Goal: Task Accomplishment & Management: Use online tool/utility

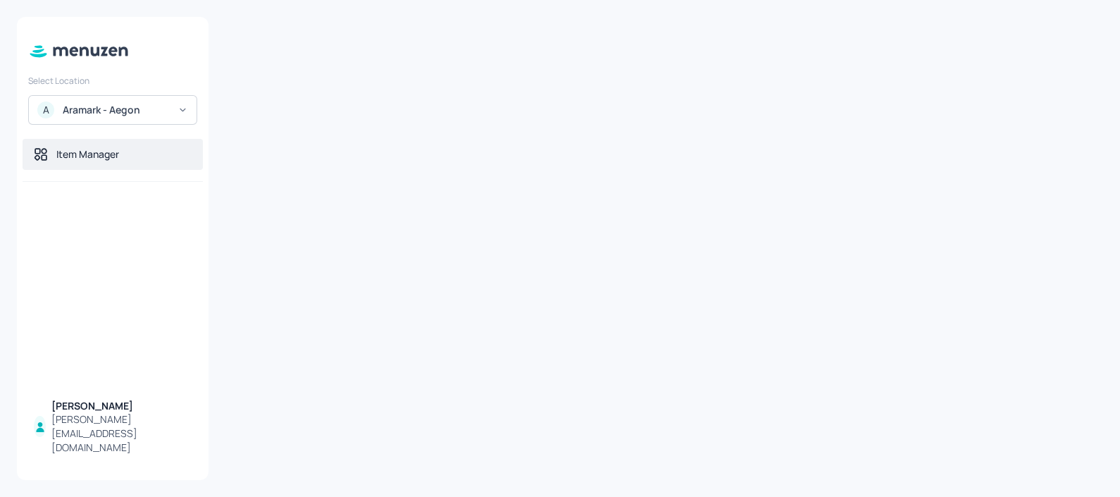
click at [141, 162] on div "Item Manager" at bounding box center [113, 154] width 180 height 31
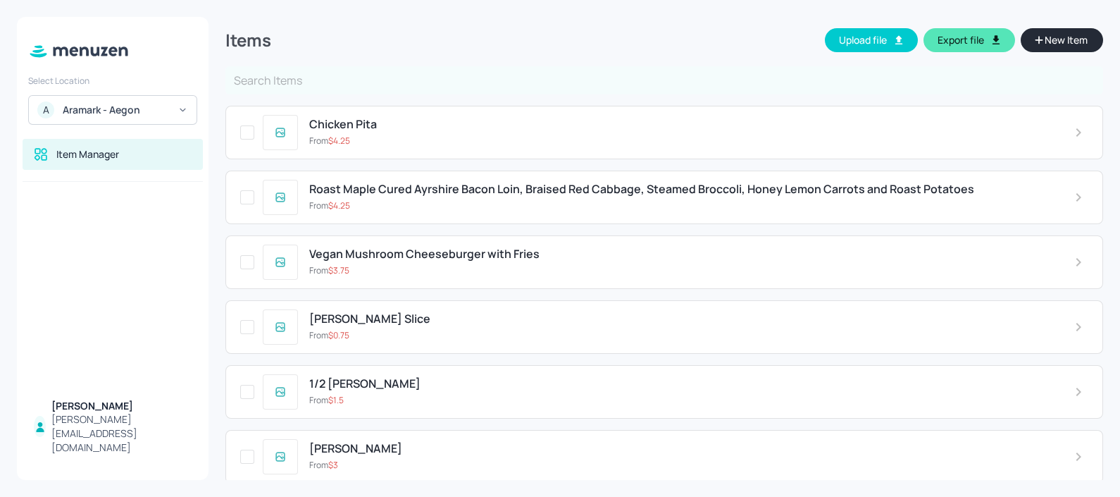
click at [578, 85] on input "text" at bounding box center [664, 80] width 878 height 28
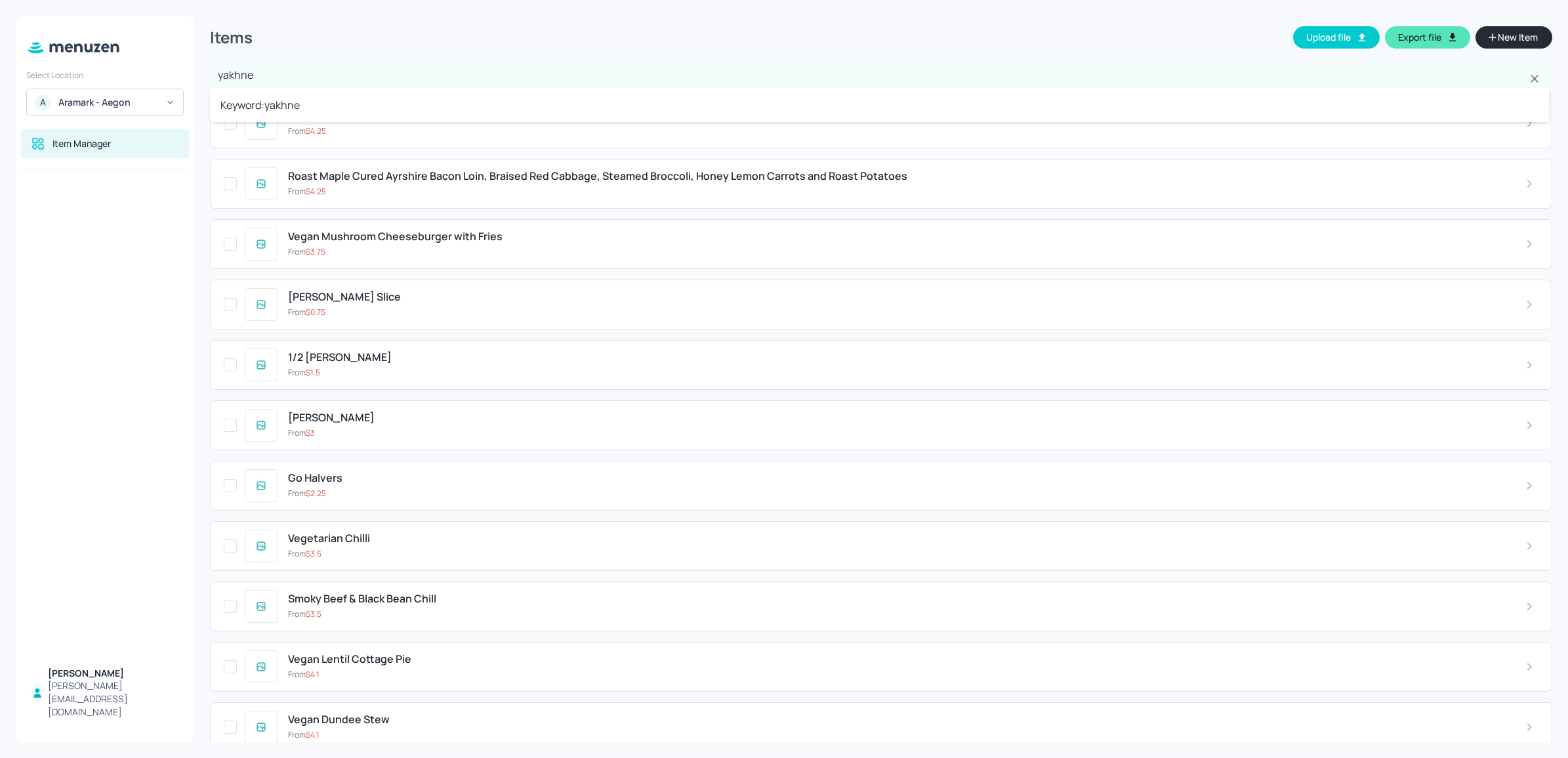
type input "yakhnet"
click at [331, 76] on input "text" at bounding box center [880, 74] width 1342 height 26
type input "yak"
click at [323, 106] on li "Keyword: yak" at bounding box center [879, 104] width 1339 height 23
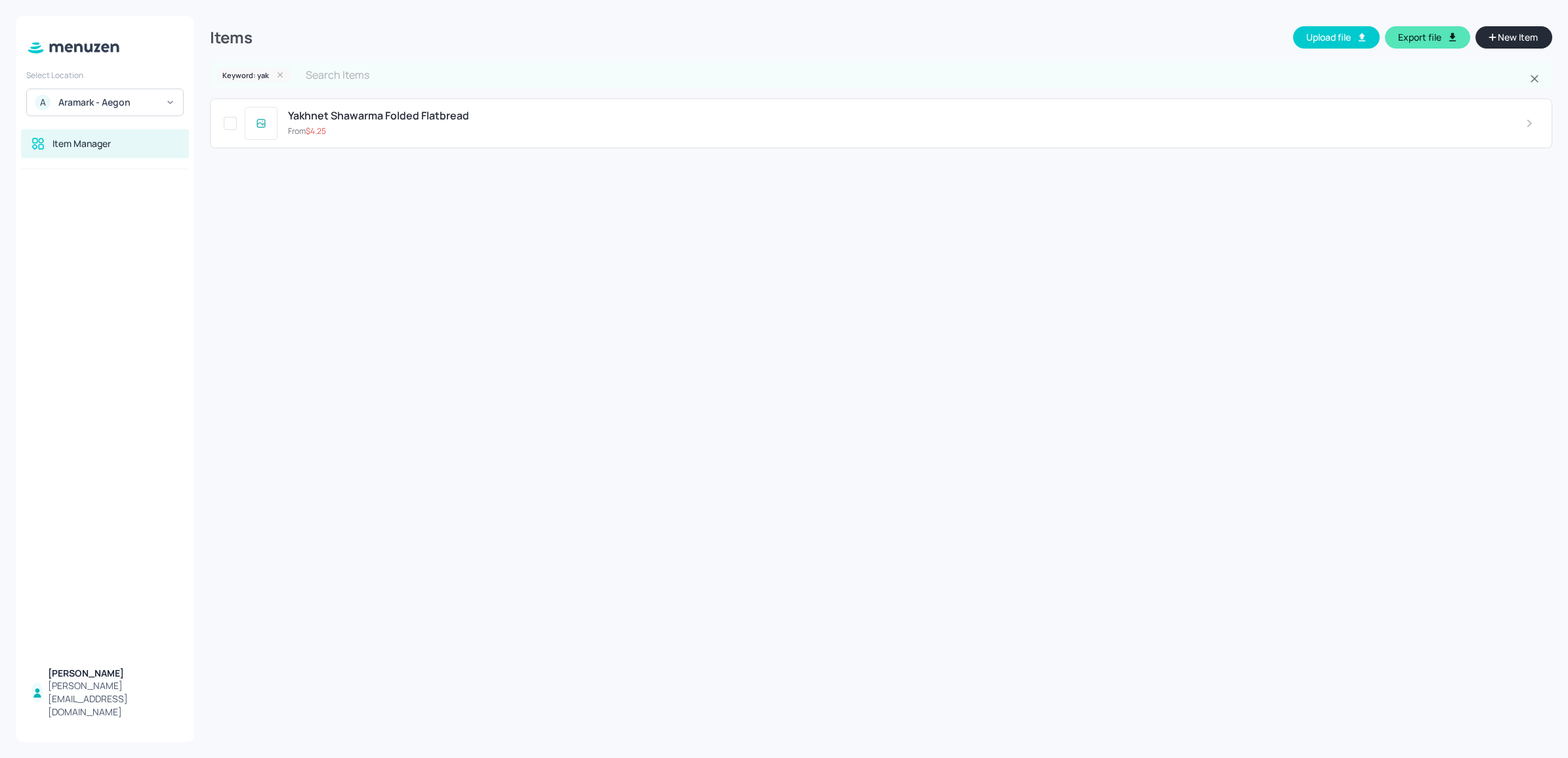
click at [280, 75] on icon at bounding box center [280, 74] width 9 height 9
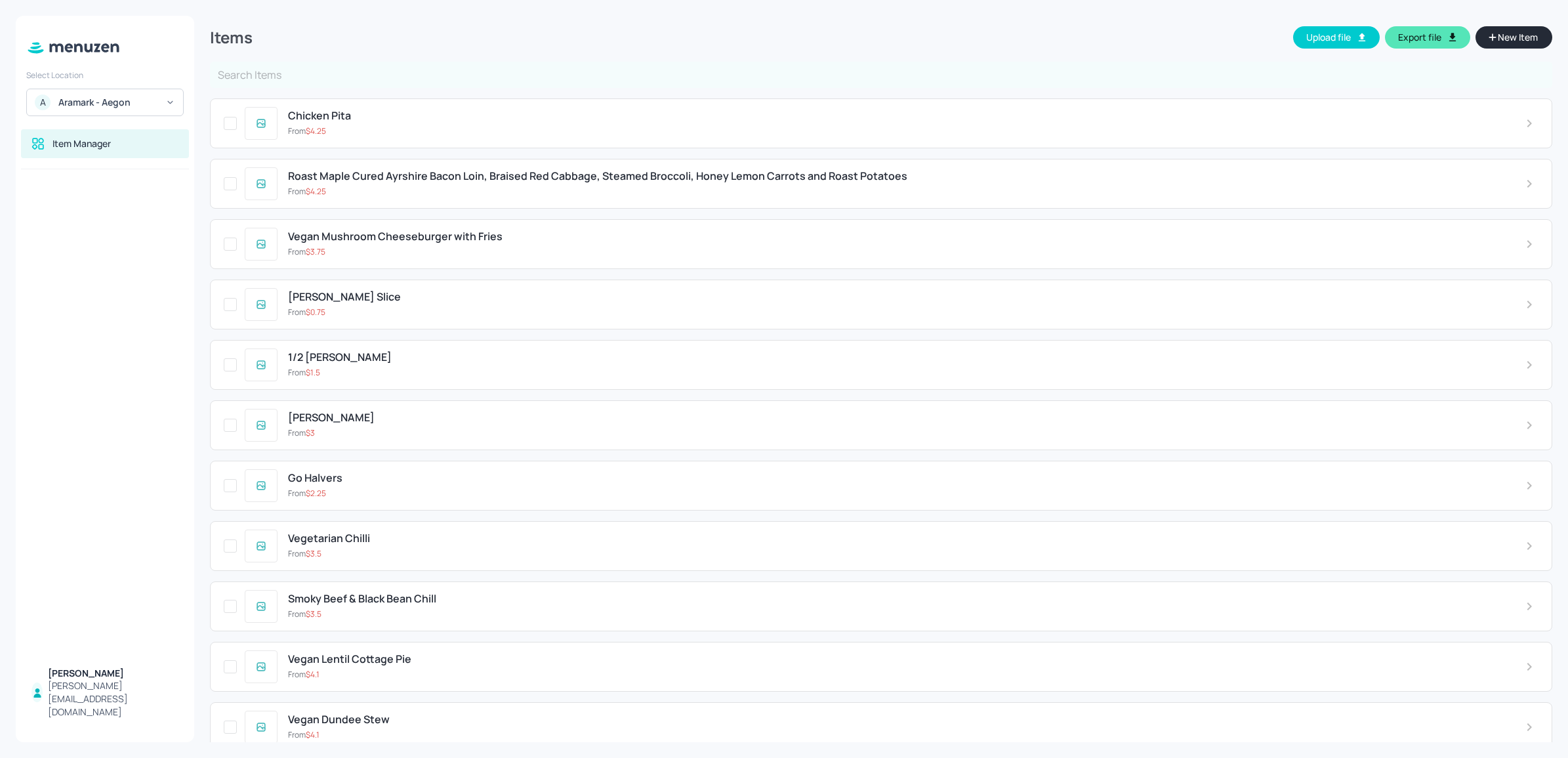
click at [345, 74] on input "text" at bounding box center [880, 74] width 1342 height 26
type input "yak"
click at [349, 80] on input "text" at bounding box center [880, 74] width 1342 height 26
type input "yak"
click at [345, 113] on li "Keyword: yak" at bounding box center [879, 104] width 1339 height 23
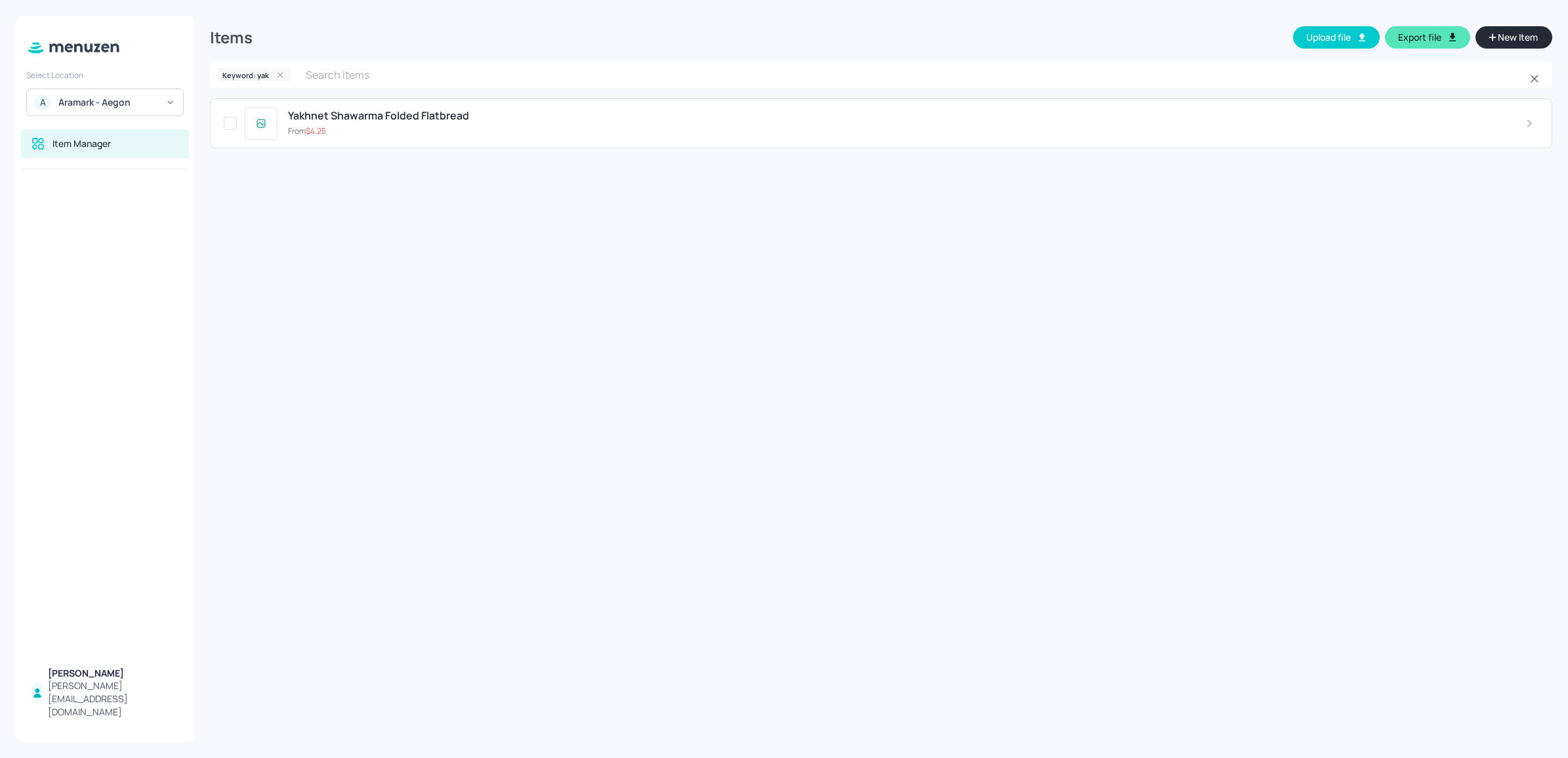
click at [277, 79] on icon at bounding box center [280, 74] width 9 height 9
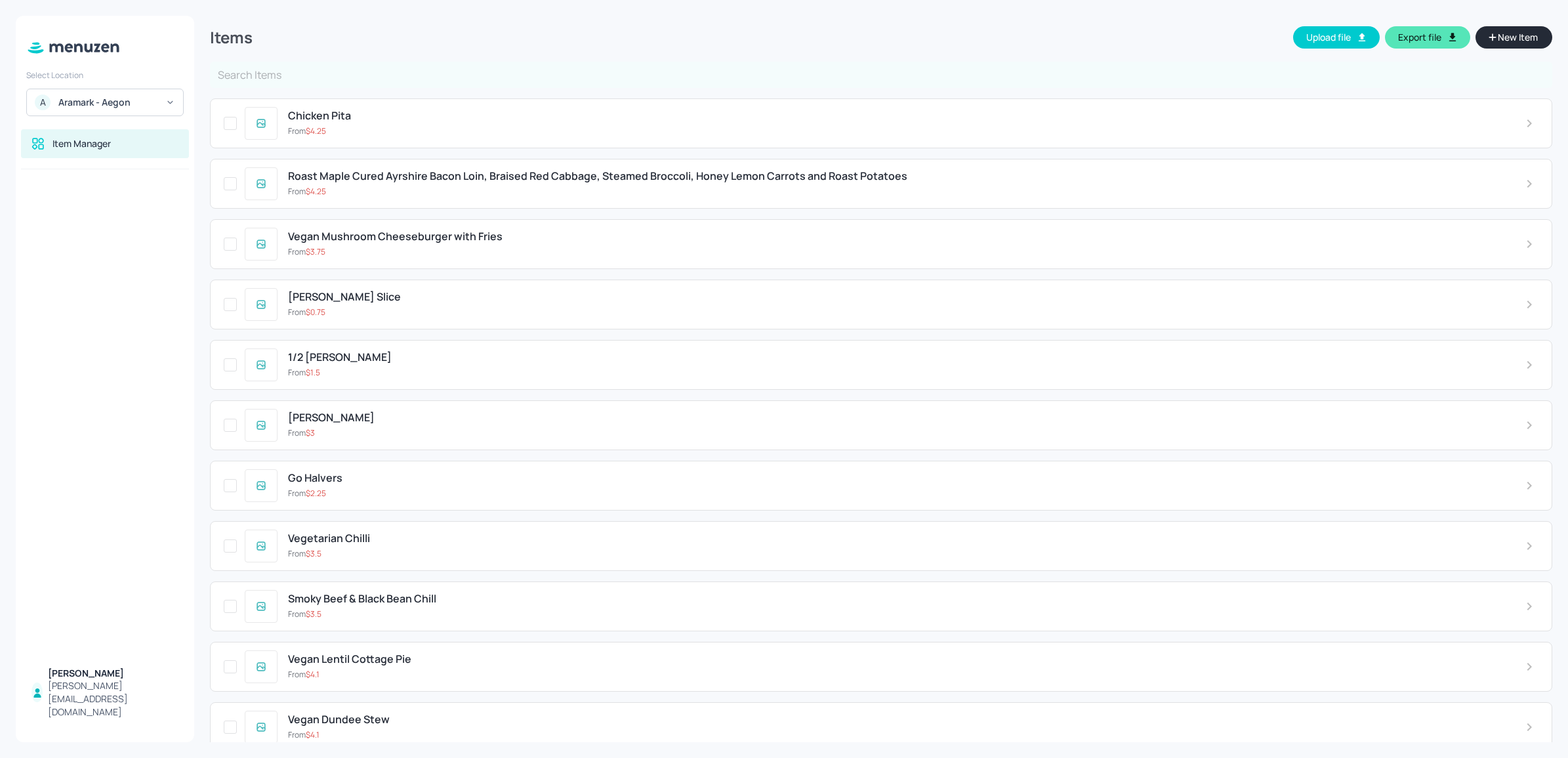
click at [296, 77] on input "text" at bounding box center [880, 74] width 1342 height 26
type input "mexican rice"
click at [323, 77] on input "text" at bounding box center [880, 74] width 1342 height 26
type input "tortilla chips"
click at [109, 156] on div "Item Manager" at bounding box center [105, 143] width 168 height 29
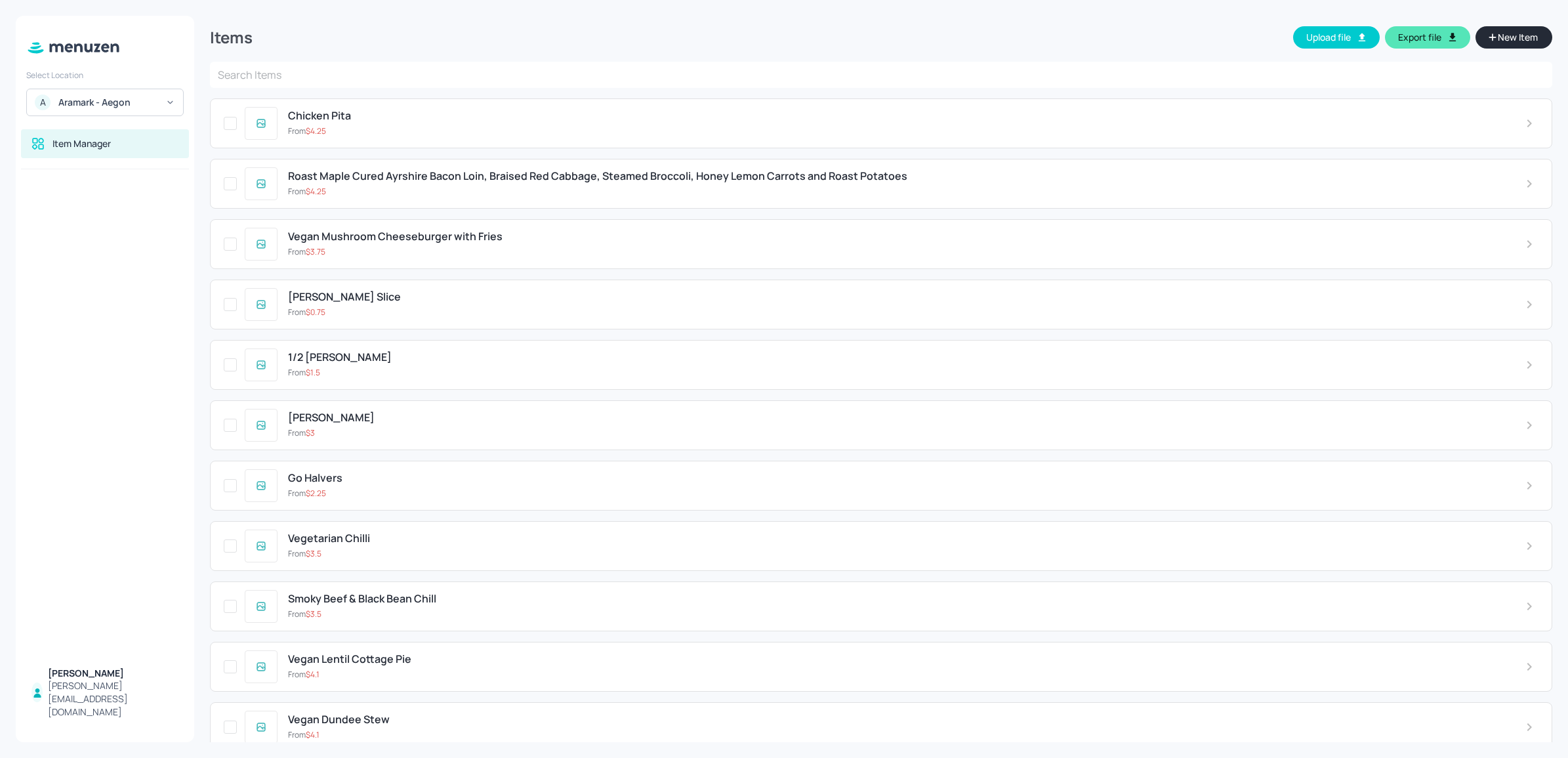
click at [109, 156] on div "Item Manager" at bounding box center [105, 143] width 168 height 29
click at [1042, 36] on span "New Item" at bounding box center [1518, 36] width 43 height 14
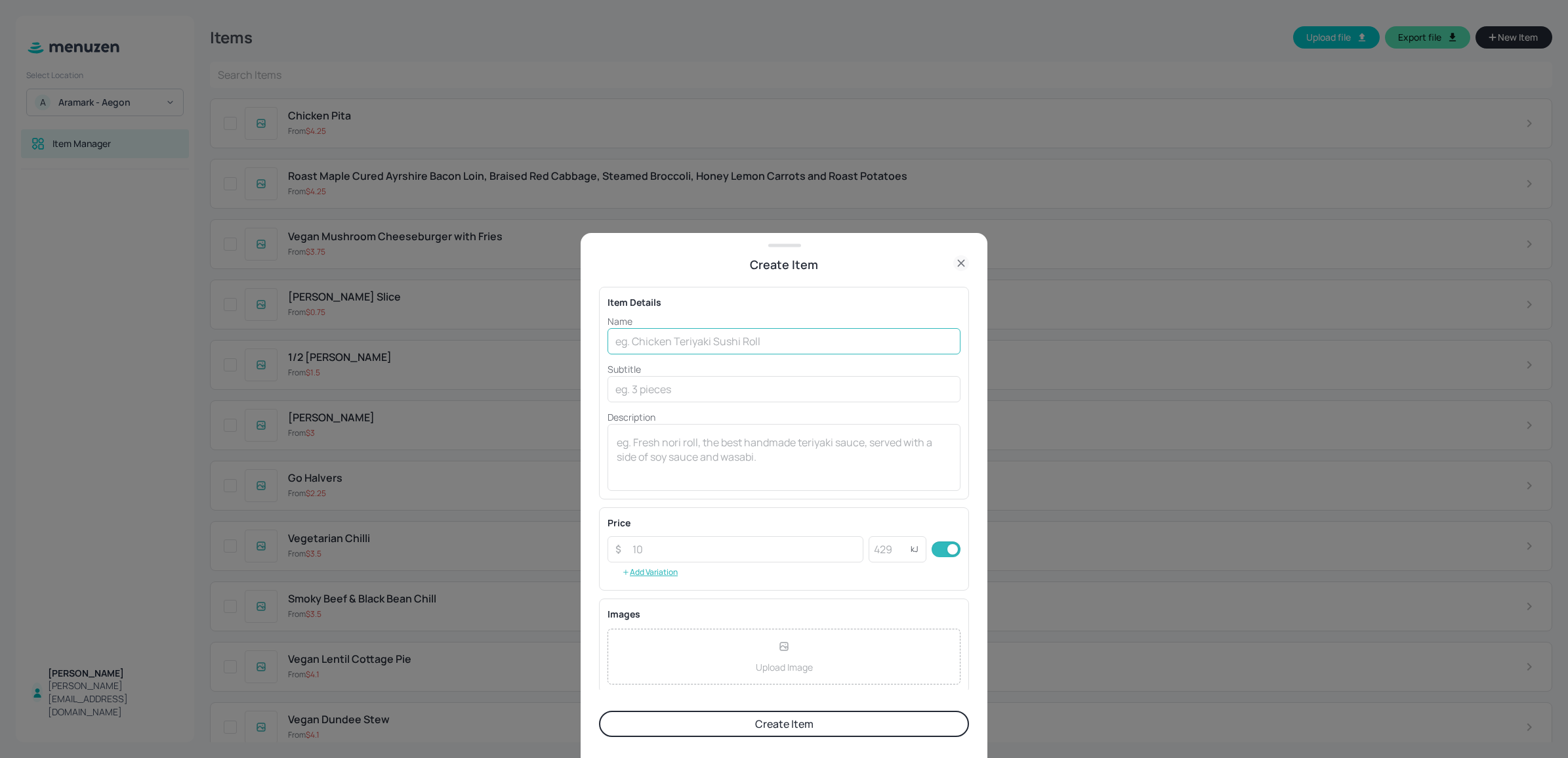
click at [654, 338] on input "text" at bounding box center [783, 341] width 353 height 26
type input "Tortilla Chips"
drag, startPoint x: 800, startPoint y: 558, endPoint x: 767, endPoint y: 552, distance: 33.5
click at [767, 462] on input "number" at bounding box center [744, 548] width 238 height 26
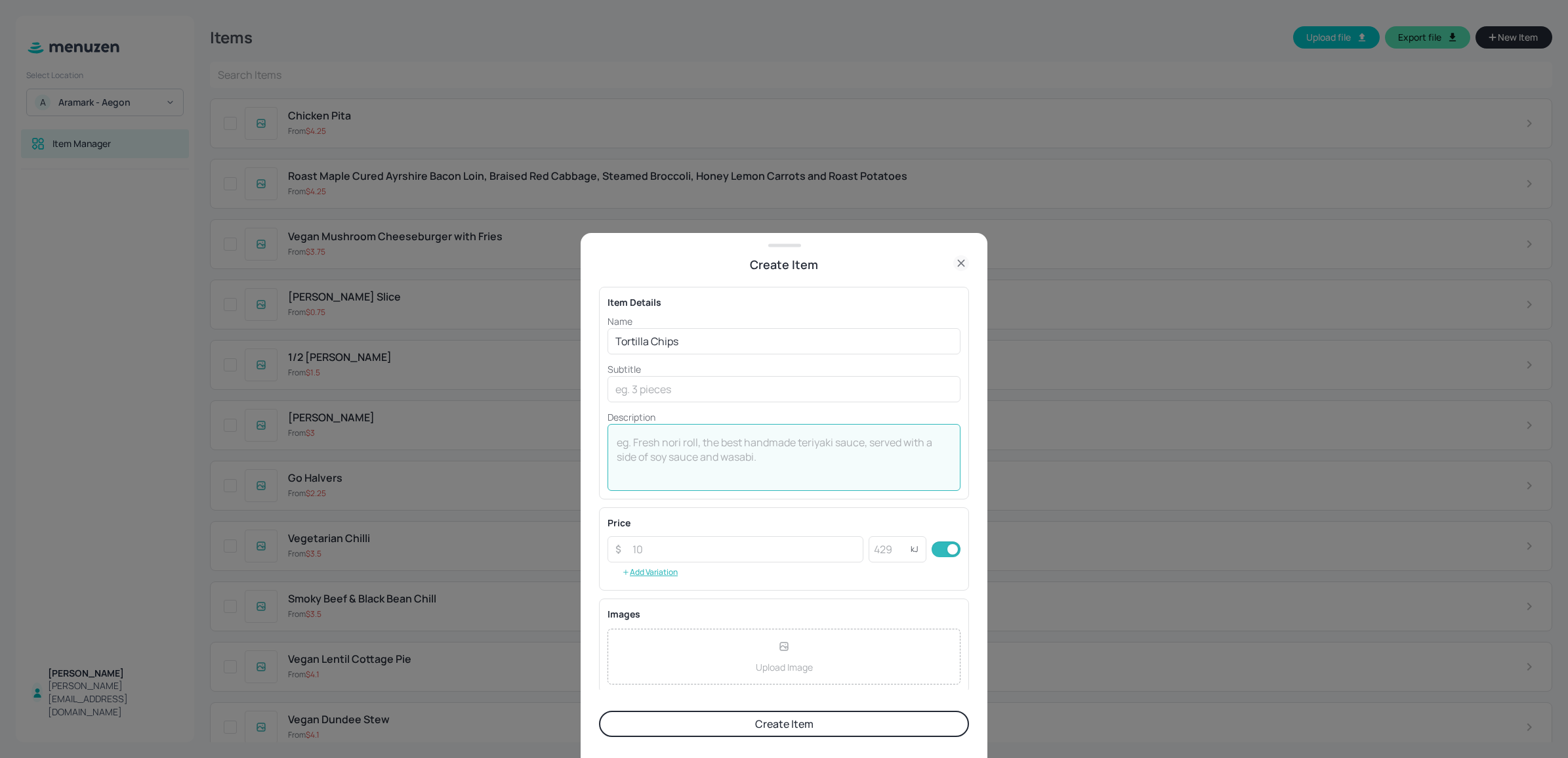
click at [728, 462] on textarea at bounding box center [783, 457] width 334 height 46
type textarea "170kcal"
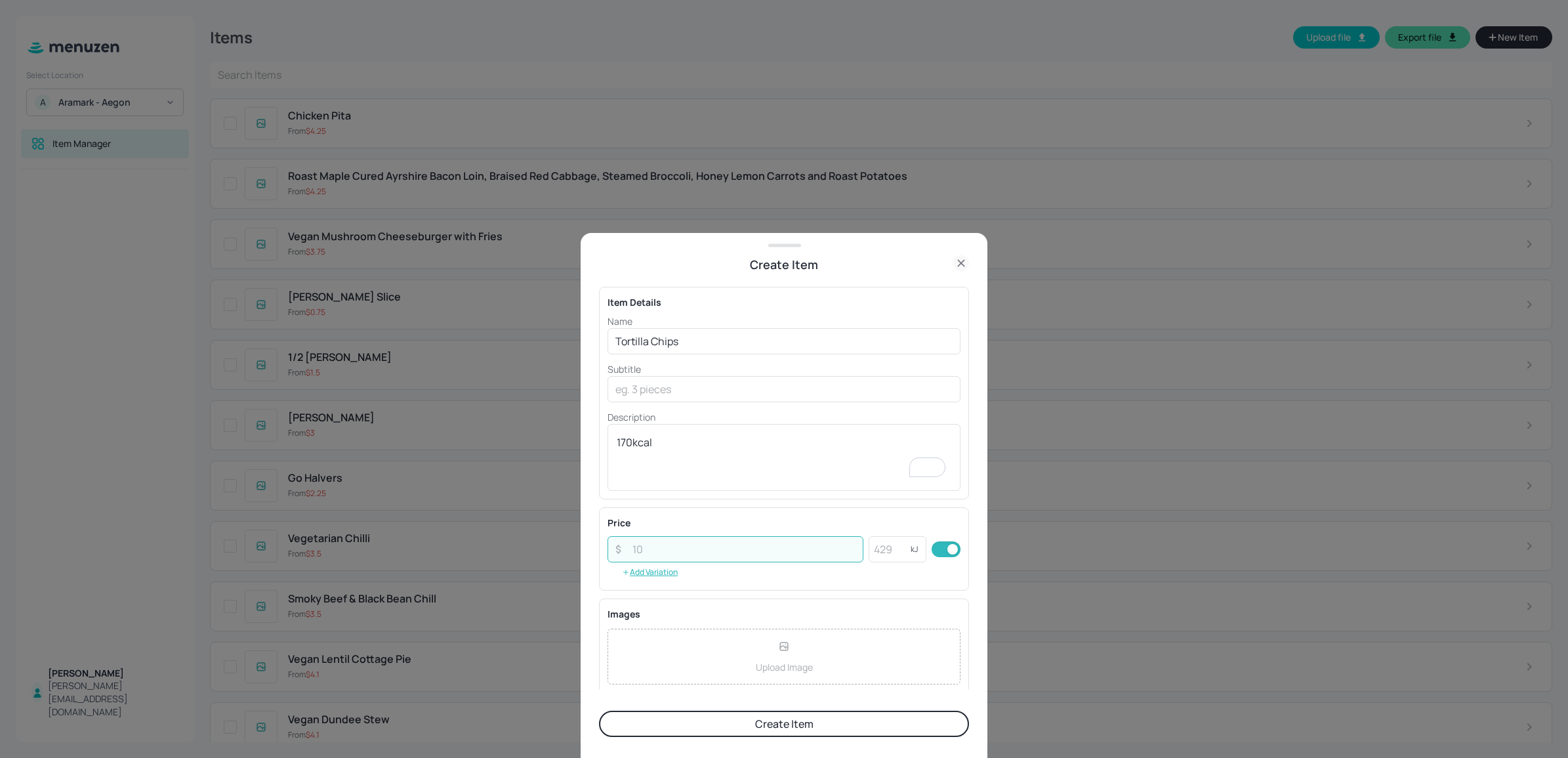
click at [791, 462] on input "number" at bounding box center [744, 548] width 238 height 26
type input "0"
click at [875, 462] on input "number" at bounding box center [889, 548] width 42 height 26
type input "170"
click at [838, 462] on button "Create Item" at bounding box center [783, 724] width 370 height 26
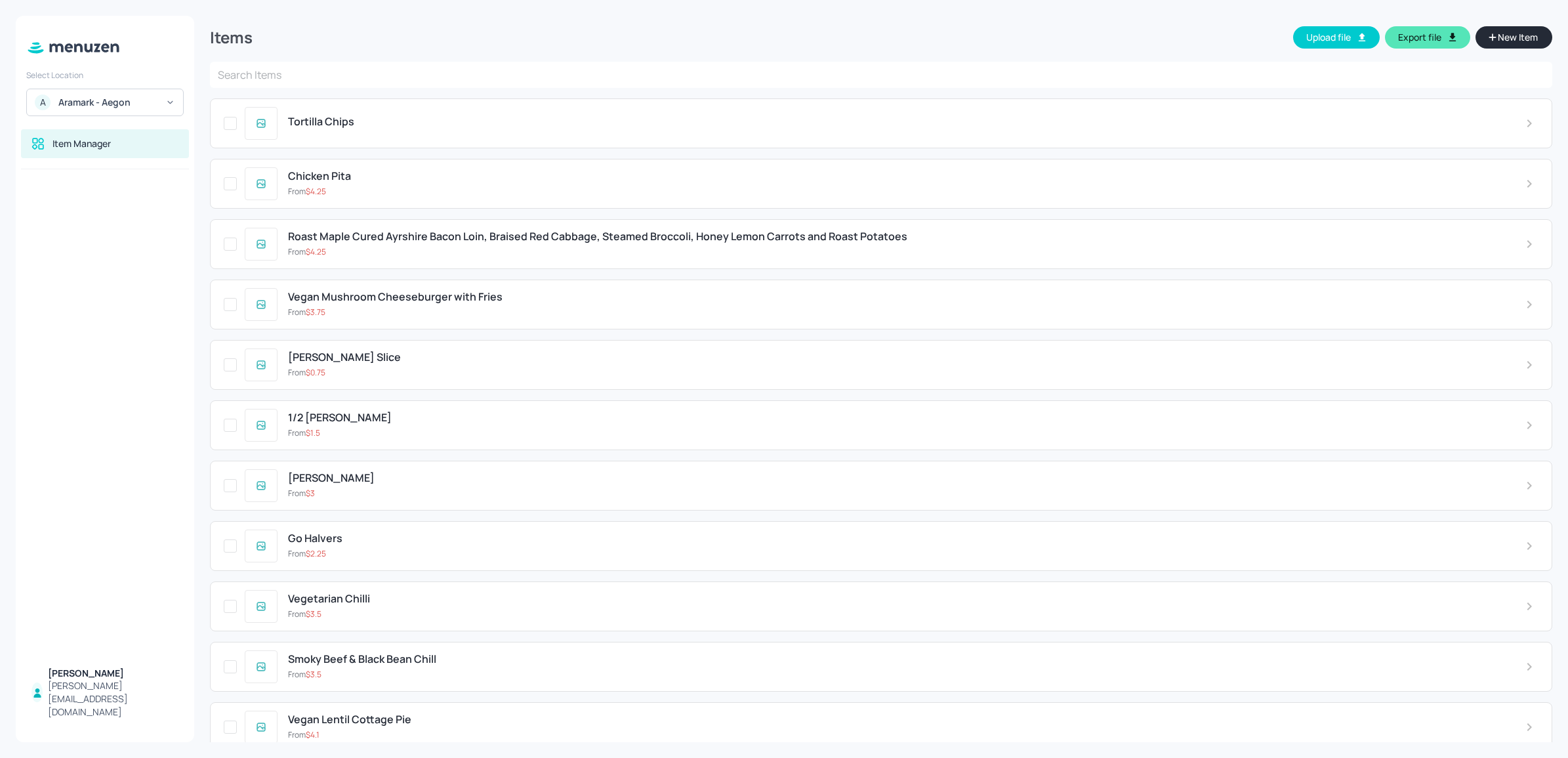
click at [1042, 45] on button "New Item" at bounding box center [1513, 37] width 76 height 22
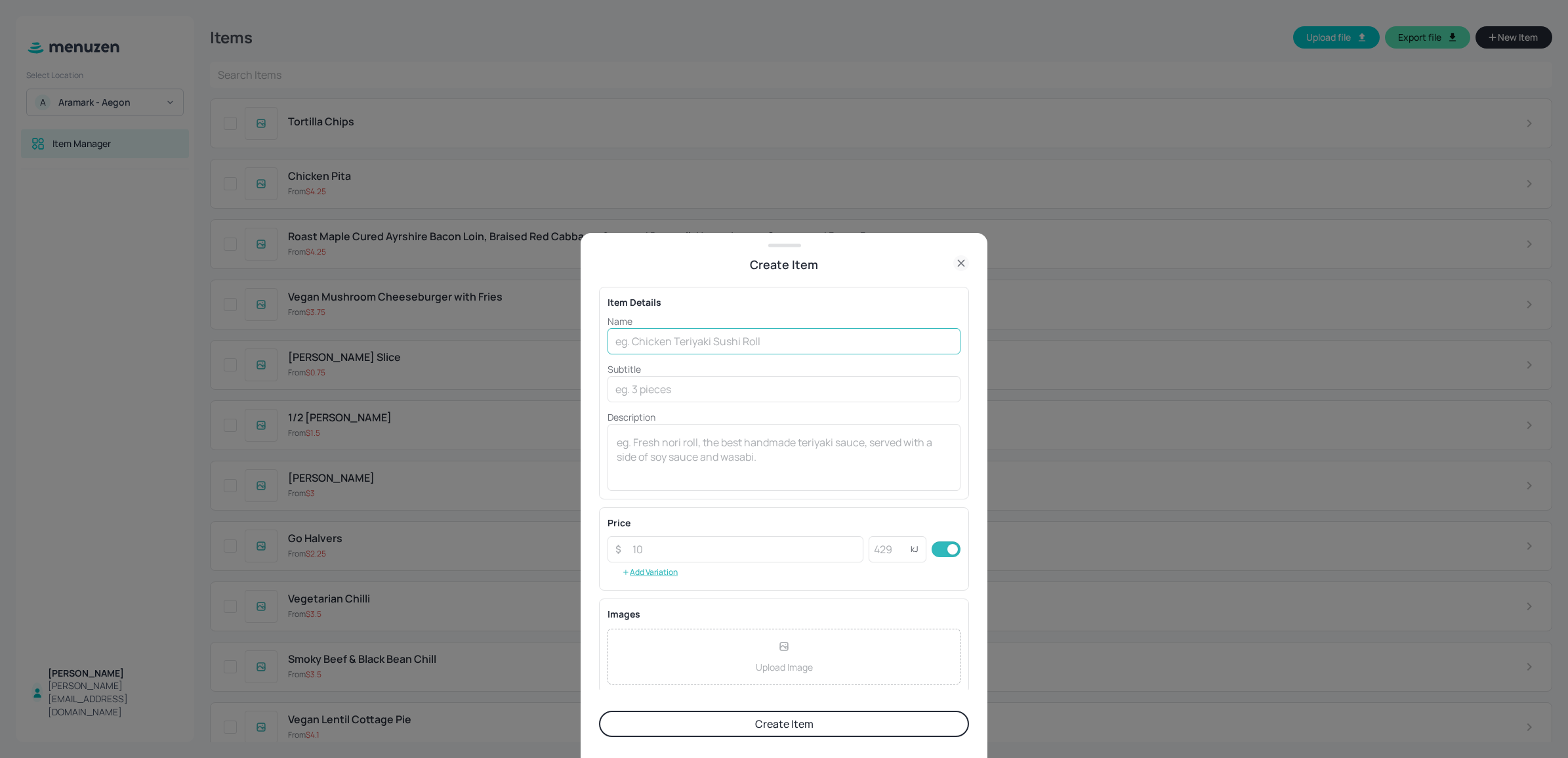
click at [737, 332] on input "text" at bounding box center [783, 341] width 353 height 26
type input "e"
type input "Mexican Rice"
click at [689, 460] on textarea at bounding box center [783, 457] width 334 height 46
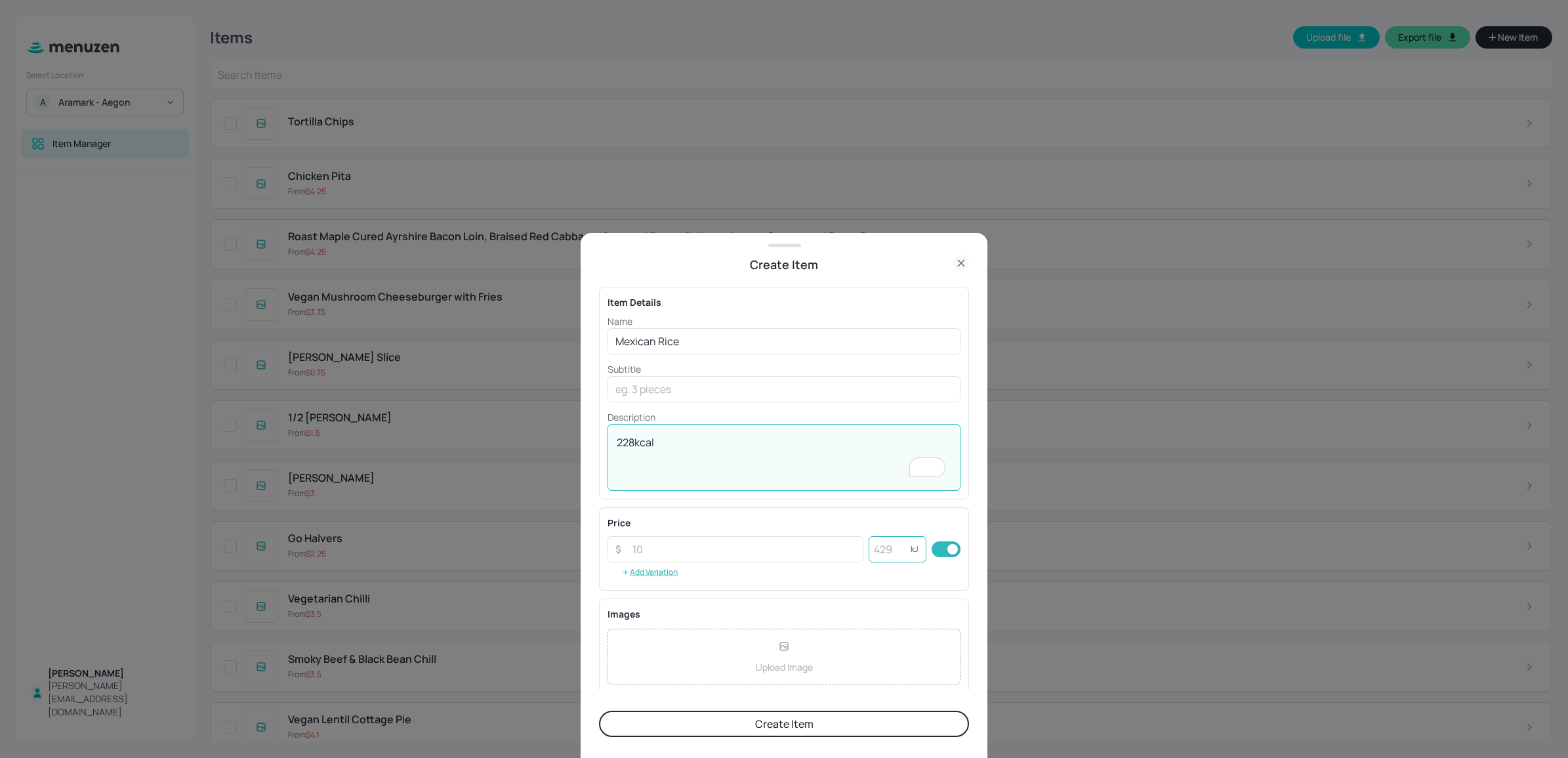
type textarea "228kcal"
click at [896, 462] on input "number" at bounding box center [889, 548] width 42 height 26
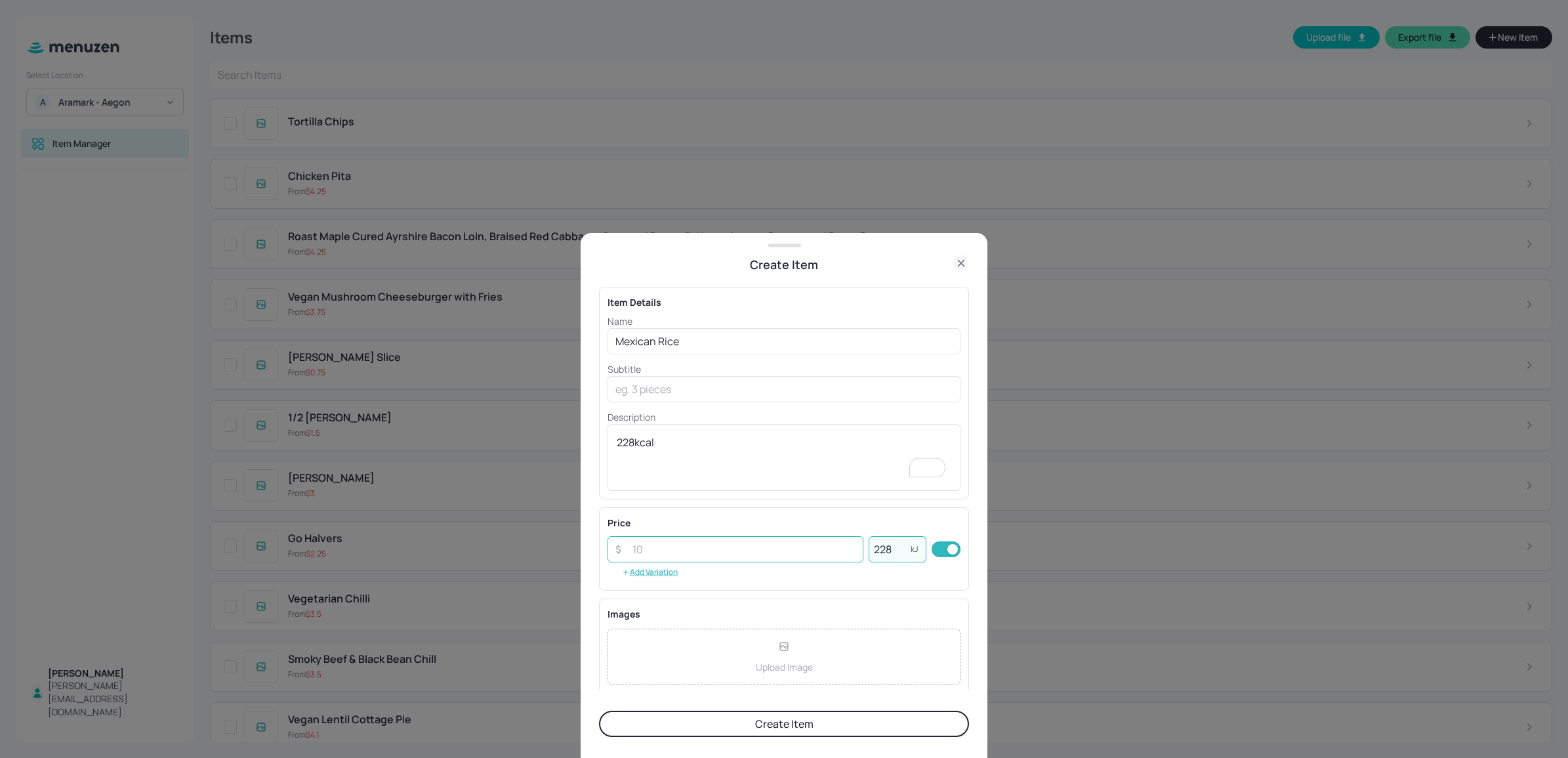
type input "228"
click at [768, 462] on input "number" at bounding box center [744, 548] width 238 height 26
type input "0"
click at [784, 462] on button "Create Item" at bounding box center [783, 724] width 370 height 26
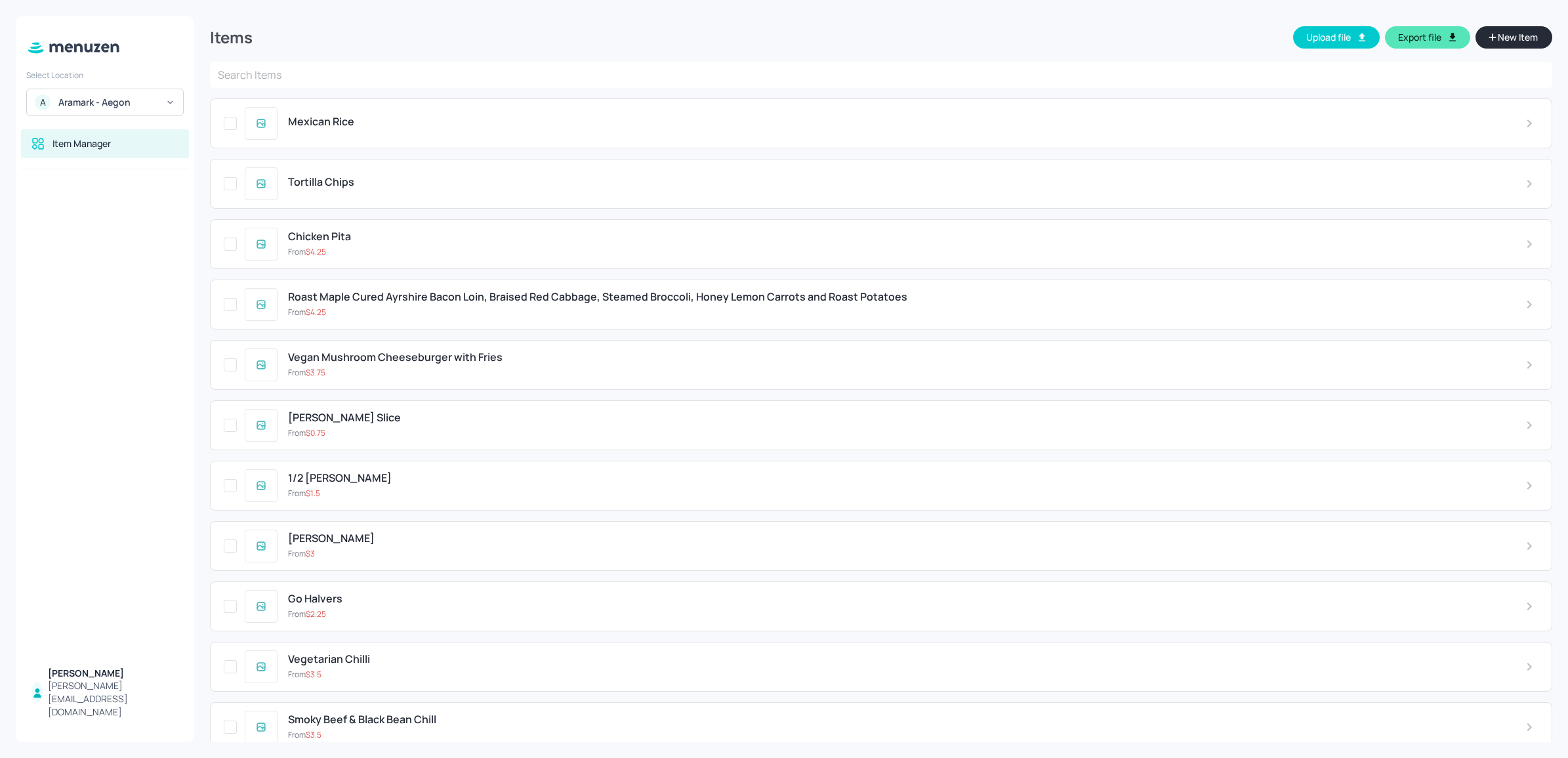
click at [569, 79] on input "text" at bounding box center [880, 74] width 1342 height 26
